Goal: Find specific page/section: Find specific page/section

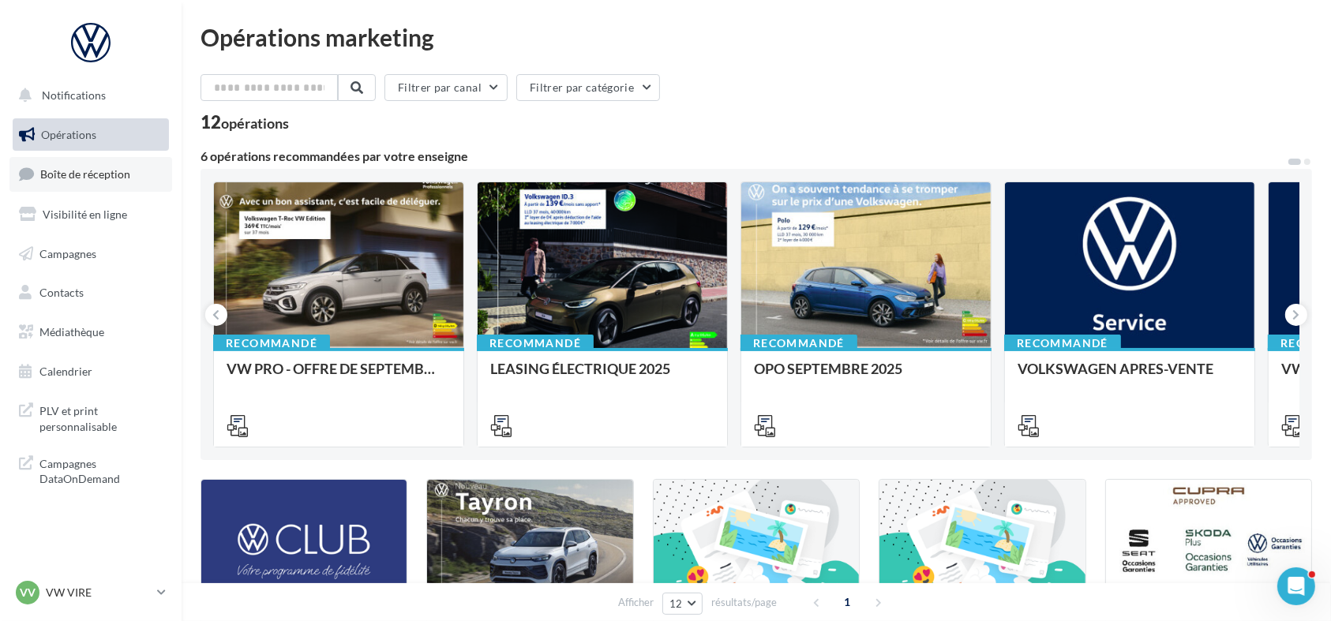
click at [128, 187] on link "Boîte de réception" at bounding box center [90, 174] width 163 height 34
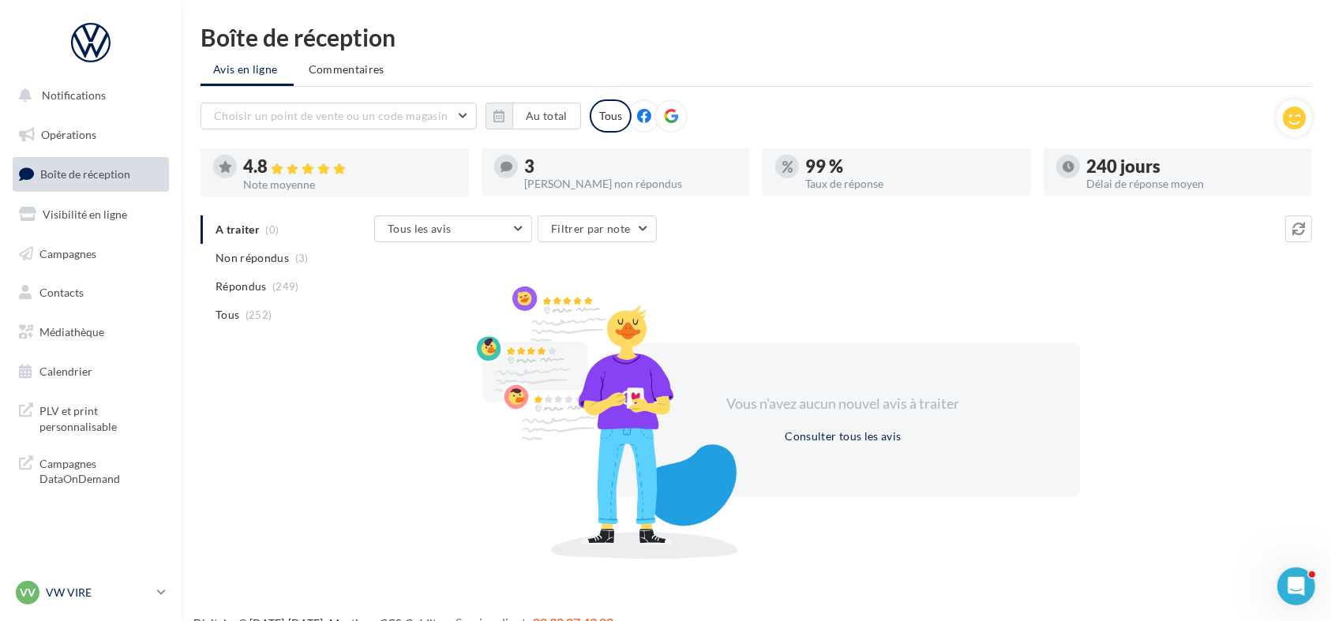
click at [54, 599] on p "VW VIRE" at bounding box center [98, 593] width 105 height 16
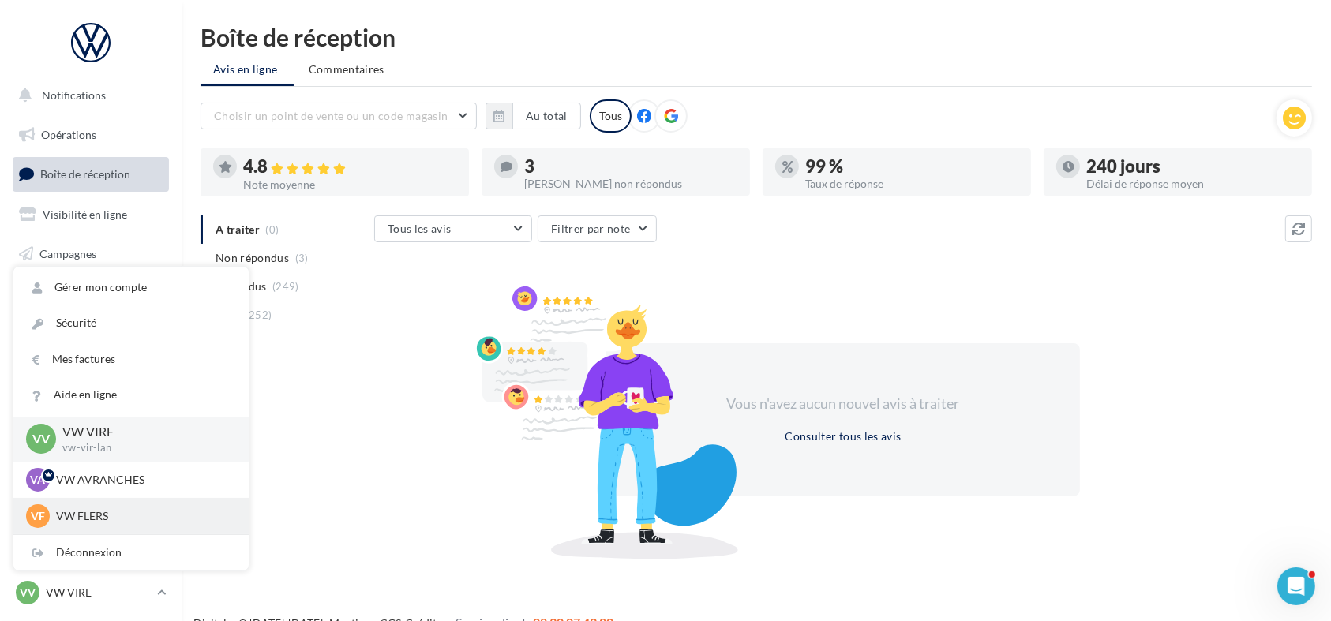
click at [81, 519] on p "VW FLERS" at bounding box center [143, 516] width 174 height 16
